Goal: Task Accomplishment & Management: Use online tool/utility

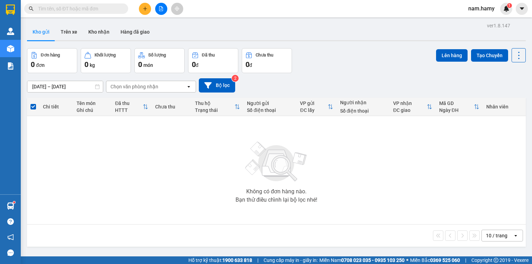
click at [161, 8] on icon "file-add" at bounding box center [160, 8] width 5 height 5
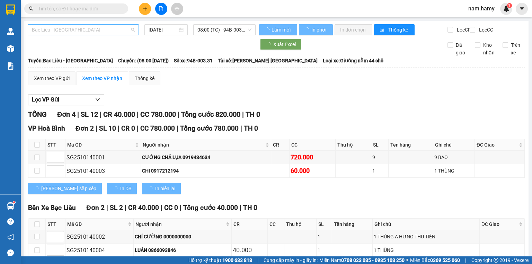
click at [101, 29] on span "Bạc Liêu - [GEOGRAPHIC_DATA]" at bounding box center [83, 30] width 103 height 10
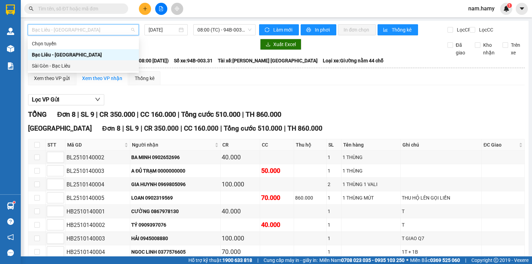
click at [101, 64] on div "Sài Gòn - Bạc Liêu" at bounding box center [83, 66] width 103 height 8
type input "[DATE]"
